Goal: Information Seeking & Learning: Learn about a topic

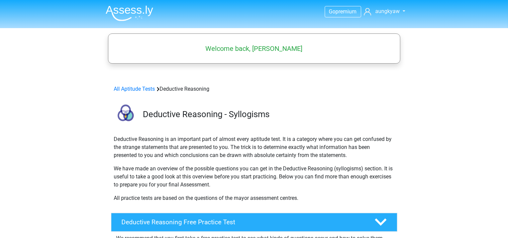
scroll to position [212, 0]
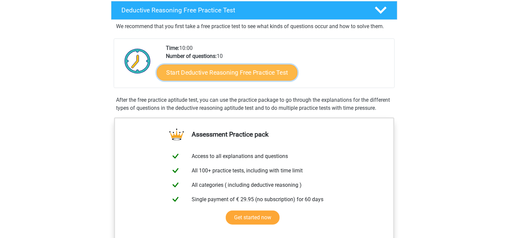
click at [254, 72] on link "Start Deductive Reasoning Free Practice Test" at bounding box center [227, 72] width 141 height 16
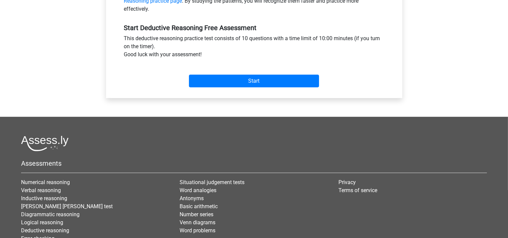
scroll to position [184, 0]
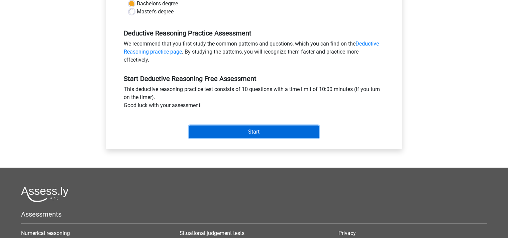
click at [251, 132] on input "Start" at bounding box center [254, 131] width 130 height 13
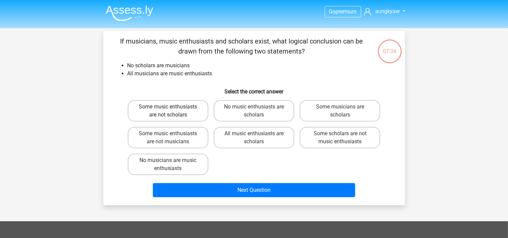
click at [191, 118] on label "Some music enthusiasts are not scholars" at bounding box center [168, 110] width 81 height 21
click at [172, 111] on input "Some music enthusiasts are not scholars" at bounding box center [170, 109] width 4 height 4
radio input "true"
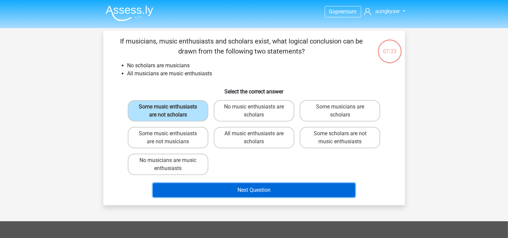
click at [252, 188] on button "Next Question" at bounding box center [254, 190] width 202 height 14
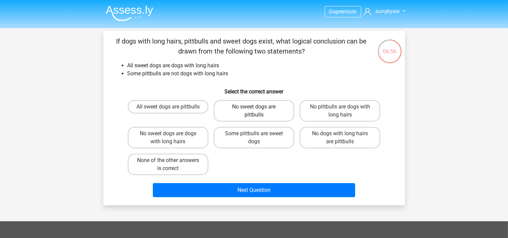
click at [266, 111] on label "No sweet dogs are pittbulls" at bounding box center [254, 110] width 81 height 21
click at [258, 111] on input "No sweet dogs are pittbulls" at bounding box center [256, 109] width 4 height 4
radio input "true"
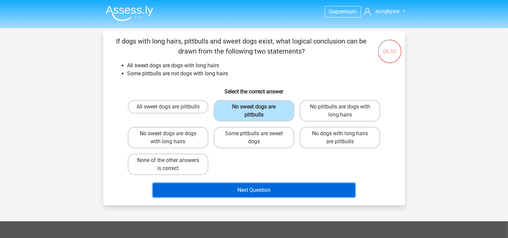
click at [270, 188] on button "Next Question" at bounding box center [254, 190] width 202 height 14
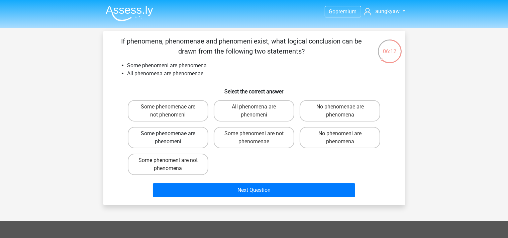
click at [187, 140] on label "Some phenomenae are phenomeni" at bounding box center [168, 137] width 81 height 21
click at [172, 138] on input "Some phenomenae are phenomeni" at bounding box center [170, 135] width 4 height 4
radio input "true"
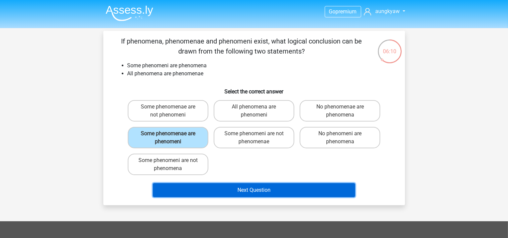
click at [250, 189] on button "Next Question" at bounding box center [254, 190] width 202 height 14
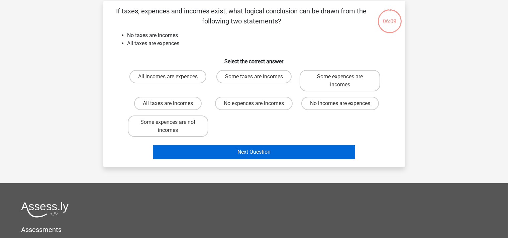
scroll to position [31, 0]
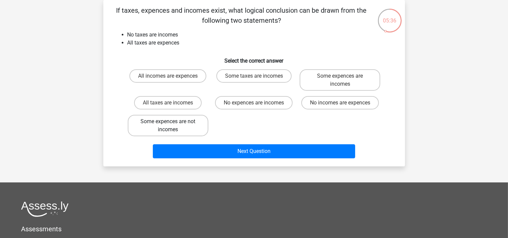
click at [186, 126] on label "Some expences are not incomes" at bounding box center [168, 125] width 81 height 21
click at [172, 126] on input "Some expences are not incomes" at bounding box center [170, 123] width 4 height 4
radio input "true"
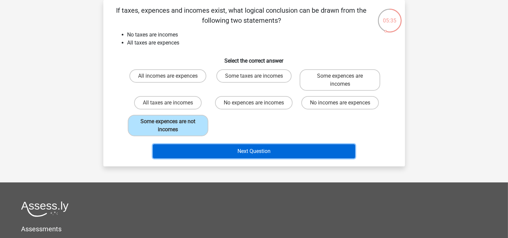
click at [254, 149] on button "Next Question" at bounding box center [254, 151] width 202 height 14
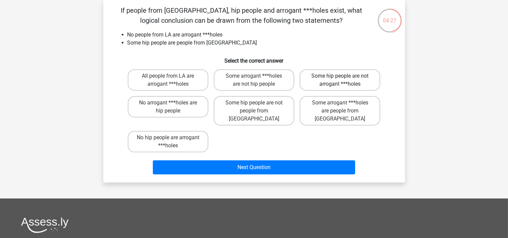
click at [362, 81] on label "Some hip people are not arrogant ***holes" at bounding box center [340, 79] width 81 height 21
click at [345, 80] on input "Some hip people are not arrogant ***holes" at bounding box center [342, 78] width 4 height 4
radio input "true"
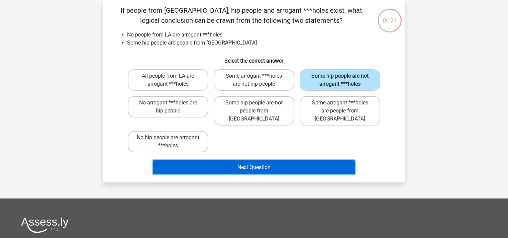
click at [275, 160] on button "Next Question" at bounding box center [254, 167] width 202 height 14
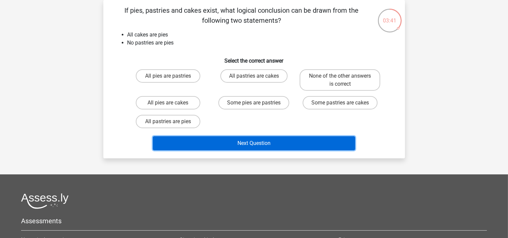
click at [276, 140] on button "Next Question" at bounding box center [254, 143] width 202 height 14
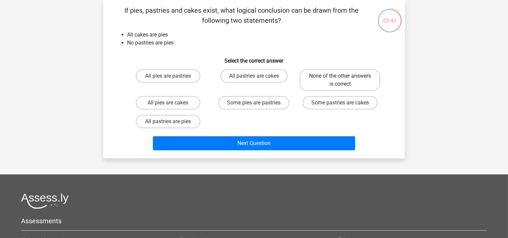
click at [334, 79] on label "None of the other answers is correct" at bounding box center [340, 79] width 81 height 21
click at [340, 79] on input "None of the other answers is correct" at bounding box center [342, 78] width 4 height 4
radio input "true"
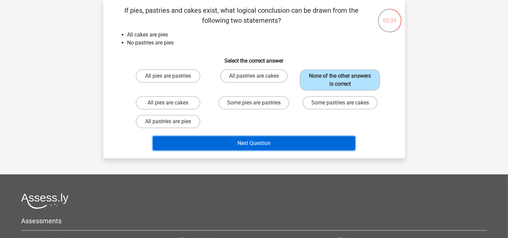
click at [264, 144] on button "Next Question" at bounding box center [254, 143] width 202 height 14
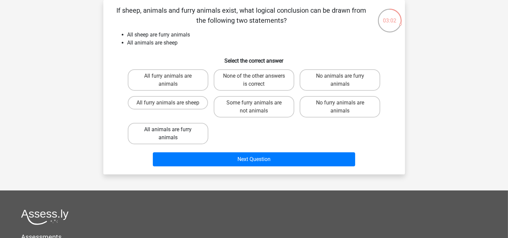
click at [145, 139] on label "All animals are furry animals" at bounding box center [168, 133] width 81 height 21
click at [168, 134] on input "All animals are furry animals" at bounding box center [170, 131] width 4 height 4
radio input "true"
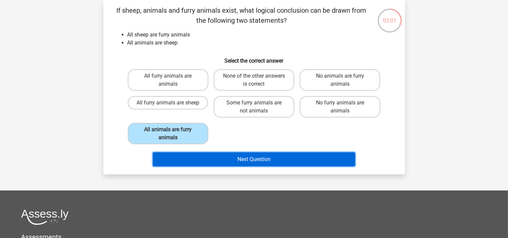
click at [243, 157] on button "Next Question" at bounding box center [254, 159] width 202 height 14
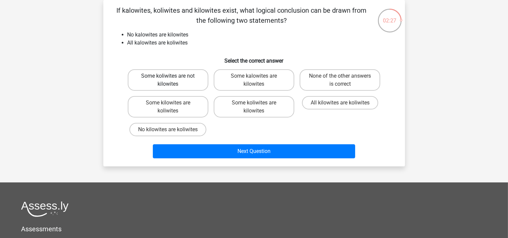
click at [167, 78] on label "Some koliwites are not kilowites" at bounding box center [168, 79] width 81 height 21
click at [168, 78] on input "Some koliwites are not kilowites" at bounding box center [170, 78] width 4 height 4
radio input "true"
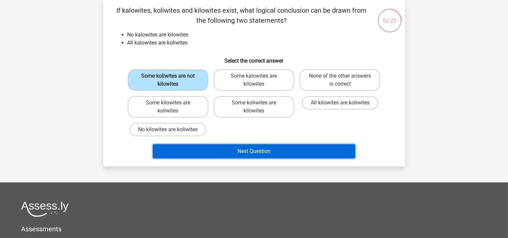
click at [262, 152] on button "Next Question" at bounding box center [254, 151] width 202 height 14
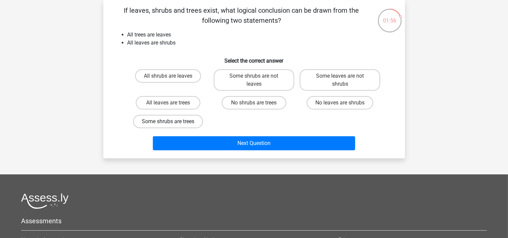
click at [178, 123] on label "Some shrubs are trees" at bounding box center [168, 121] width 70 height 13
click at [172, 123] on input "Some shrubs are trees" at bounding box center [170, 123] width 4 height 4
radio input "true"
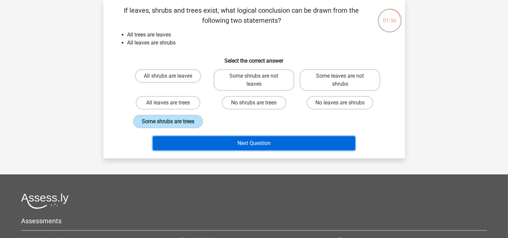
click at [262, 143] on button "Next Question" at bounding box center [254, 143] width 202 height 14
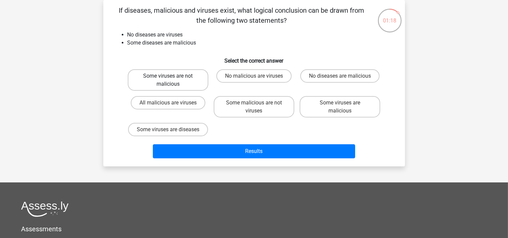
click at [173, 72] on label "Some viruses are not malicious" at bounding box center [168, 79] width 81 height 21
click at [172, 76] on input "Some viruses are not malicious" at bounding box center [170, 78] width 4 height 4
radio input "true"
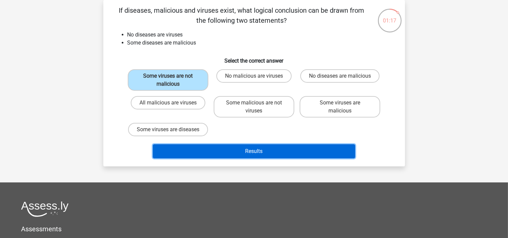
click at [251, 152] on button "Results" at bounding box center [254, 151] width 202 height 14
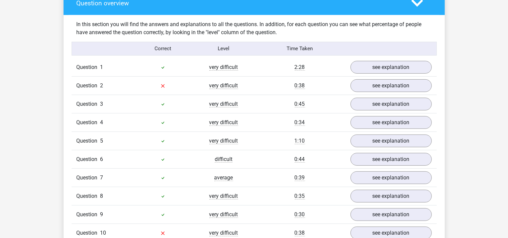
scroll to position [494, 0]
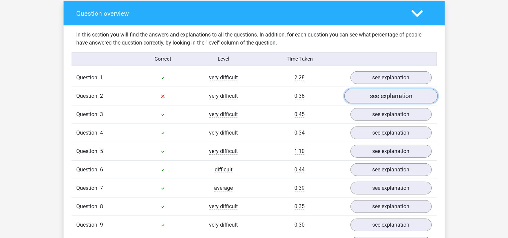
click at [386, 93] on link "see explanation" at bounding box center [390, 96] width 93 height 15
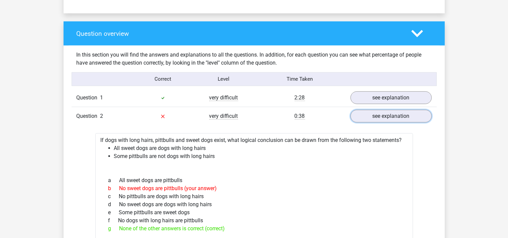
scroll to position [459, 0]
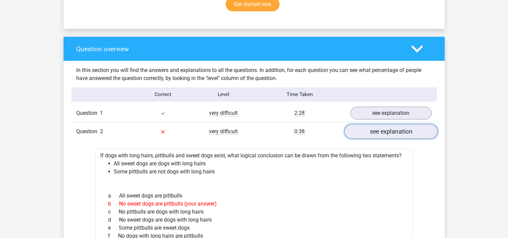
click at [399, 132] on link "see explanation" at bounding box center [390, 131] width 93 height 15
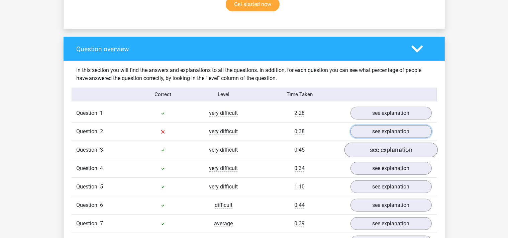
scroll to position [530, 0]
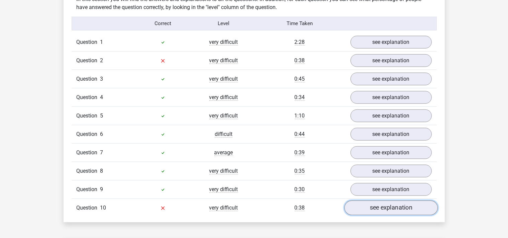
click at [380, 205] on link "see explanation" at bounding box center [390, 207] width 93 height 15
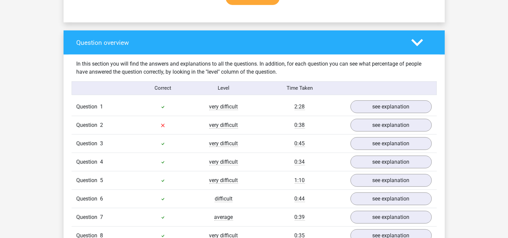
scroll to position [494, 0]
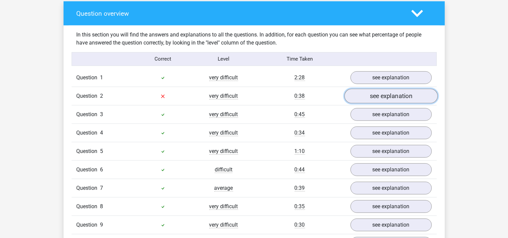
click at [381, 94] on link "see explanation" at bounding box center [390, 96] width 93 height 15
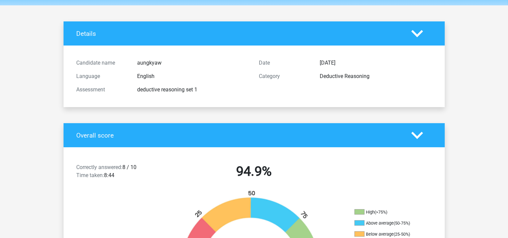
scroll to position [0, 0]
